Goal: Task Accomplishment & Management: Manage account settings

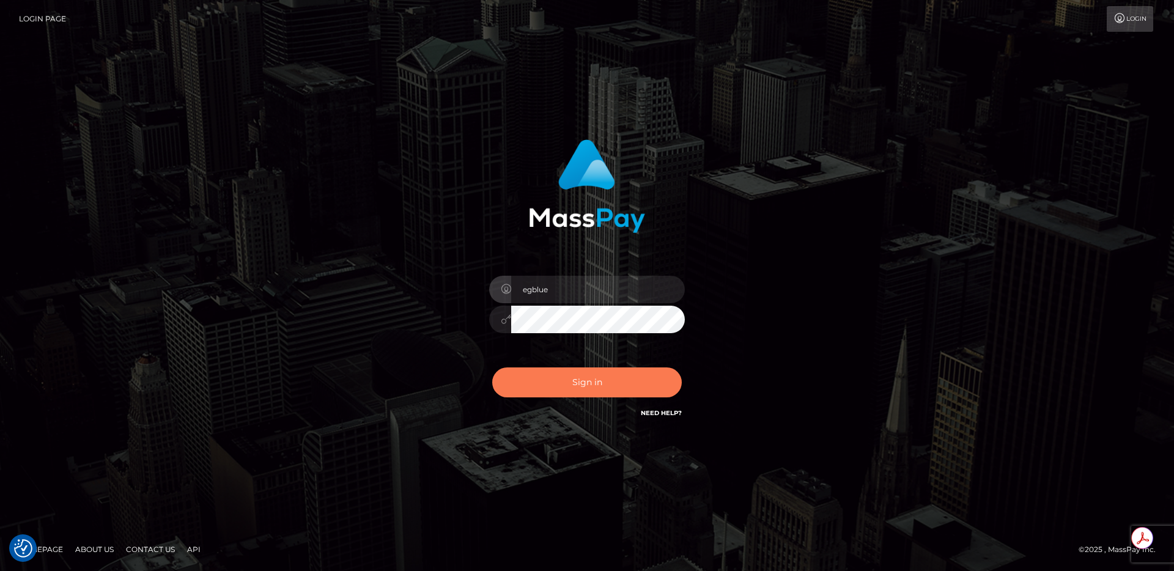
click at [512, 378] on button "Sign in" at bounding box center [587, 383] width 190 height 30
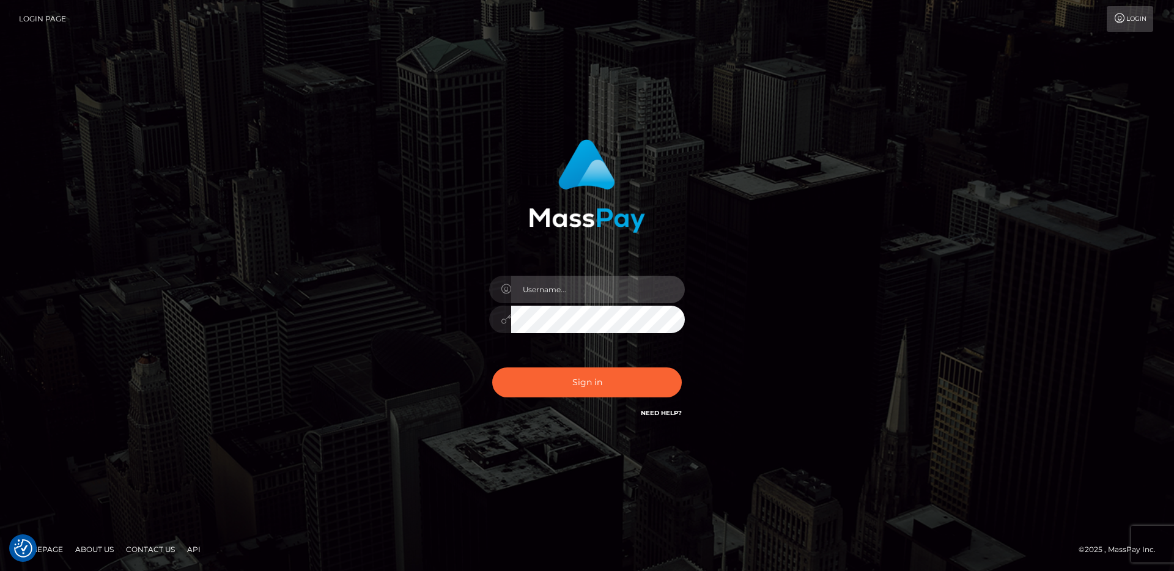
type input "egblue"
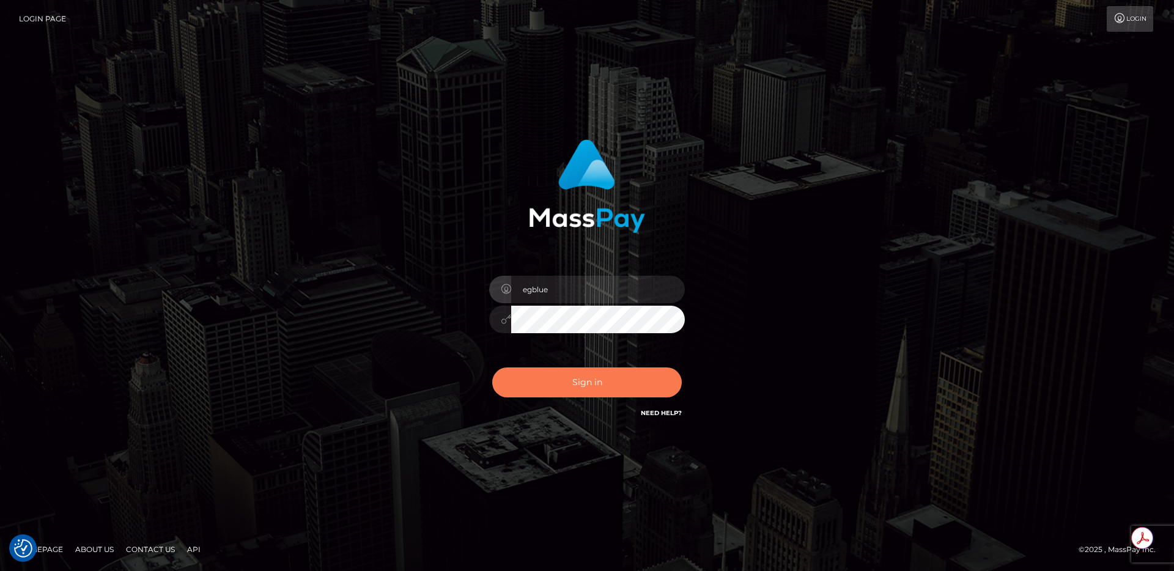
click at [512, 378] on button "Sign in" at bounding box center [587, 383] width 190 height 30
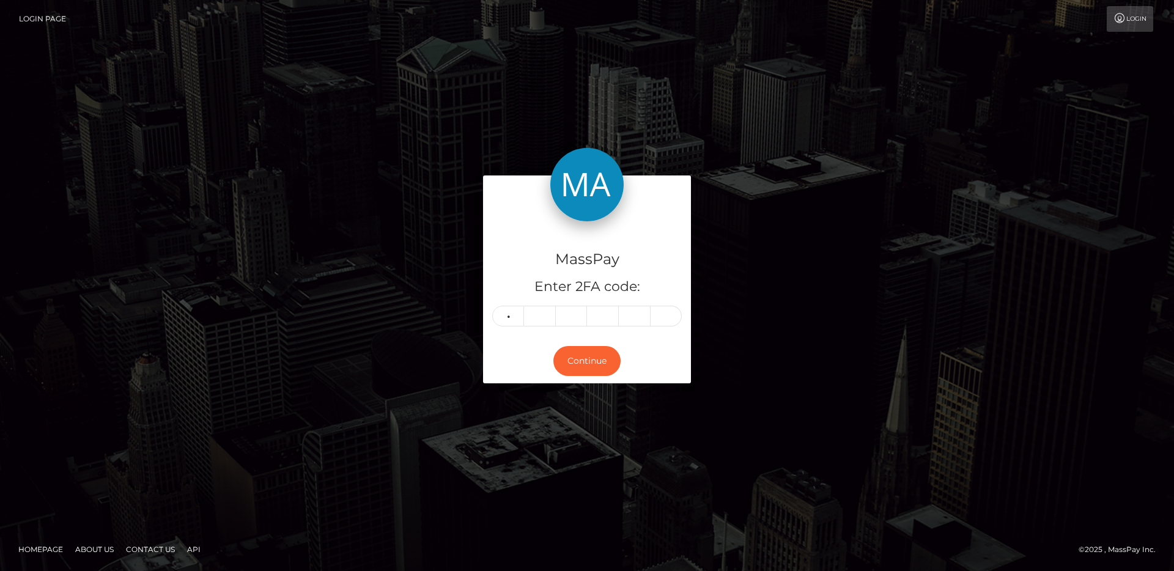
type input "4"
type input "3"
type input "7"
type input "3"
type input "8"
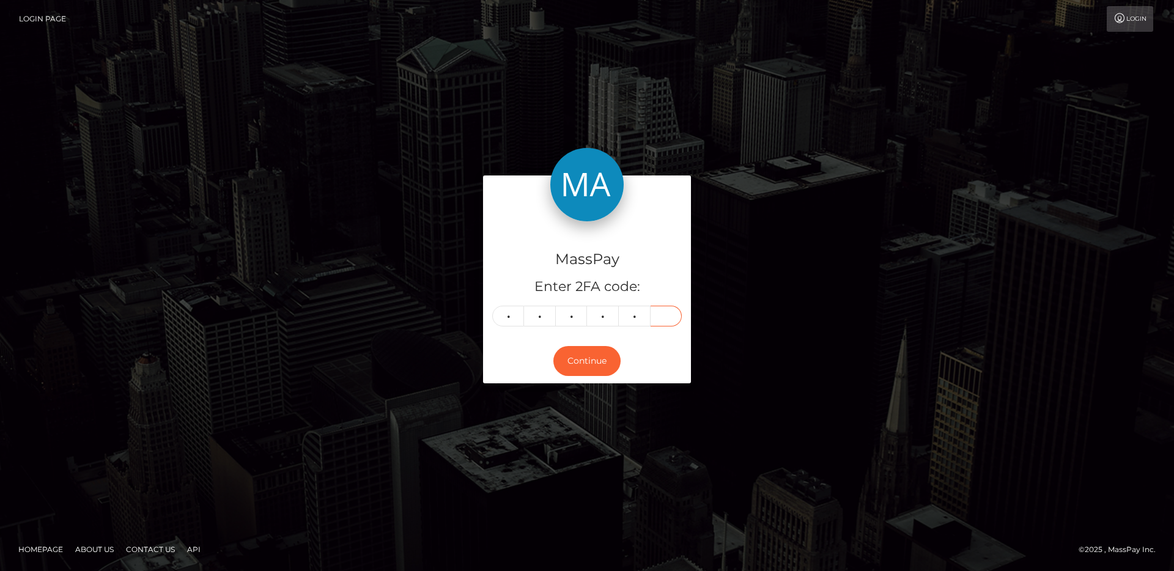
type input "1"
